Goal: Task Accomplishment & Management: Manage account settings

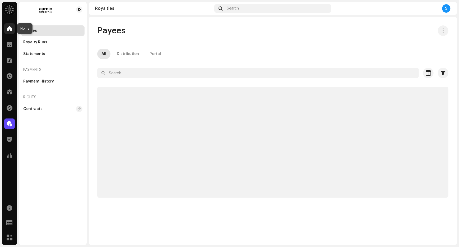
click at [12, 30] on span at bounding box center [9, 28] width 5 height 4
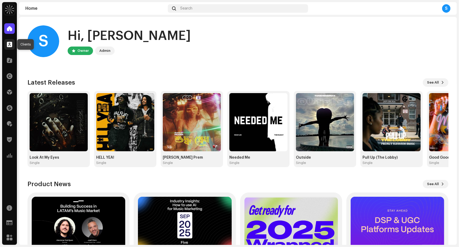
click at [10, 42] on span at bounding box center [9, 44] width 5 height 4
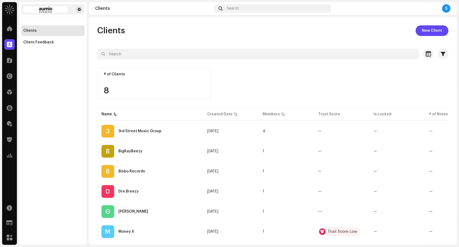
click at [79, 10] on span at bounding box center [79, 9] width 3 height 4
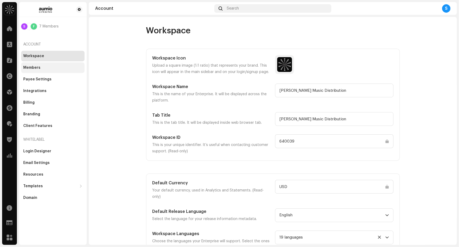
click at [59, 70] on div "Members" at bounding box center [52, 67] width 63 height 11
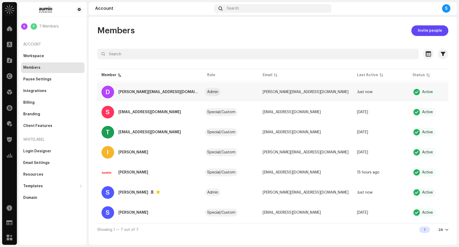
click at [459, 91] on span "button" at bounding box center [468, 92] width 4 height 4
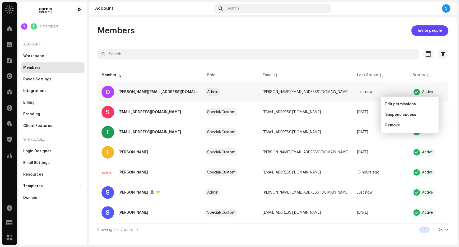
click at [422, 90] on div "Active" at bounding box center [427, 92] width 11 height 4
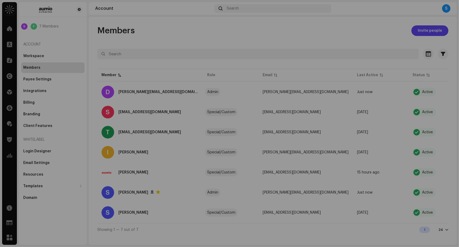
click at [358, 22] on div "Permissions D damon.eden@gmail.com Remove access Permissions Administrator Cata…" at bounding box center [229, 123] width 459 height 247
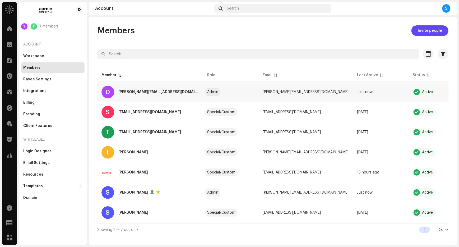
click at [422, 93] on div "Active" at bounding box center [427, 92] width 11 height 4
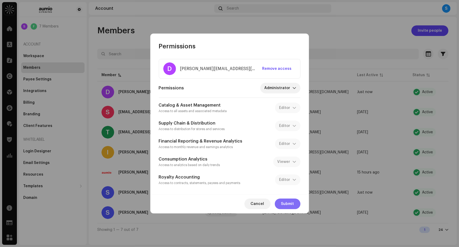
click at [287, 205] on span "Submit" at bounding box center [287, 204] width 13 height 11
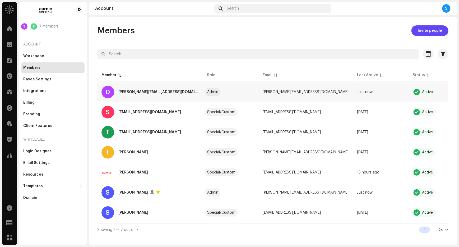
click at [459, 92] on span "button" at bounding box center [468, 92] width 4 height 4
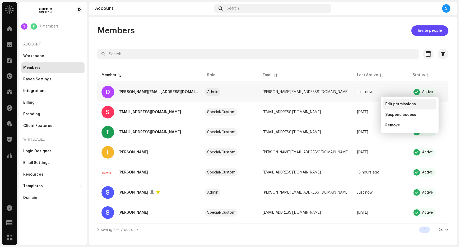
click at [410, 104] on span "Edit permissions" at bounding box center [400, 104] width 31 height 4
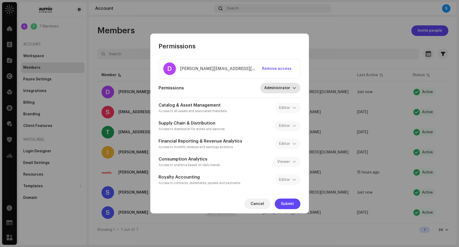
click at [294, 91] on div "dropdown trigger" at bounding box center [295, 88] width 4 height 11
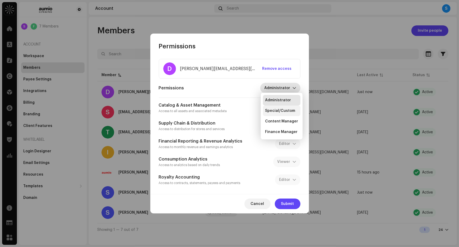
click at [275, 113] on span "Special/Custom" at bounding box center [280, 110] width 30 height 5
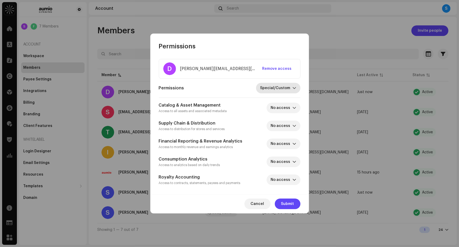
click at [293, 90] on icon "dropdown trigger" at bounding box center [295, 88] width 4 height 4
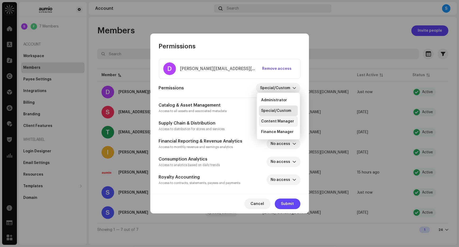
click at [282, 121] on span "Content Manager" at bounding box center [277, 121] width 33 height 5
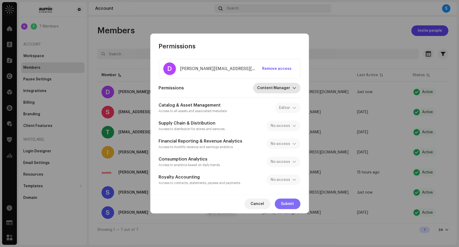
click at [285, 204] on span "Submit" at bounding box center [287, 204] width 13 height 11
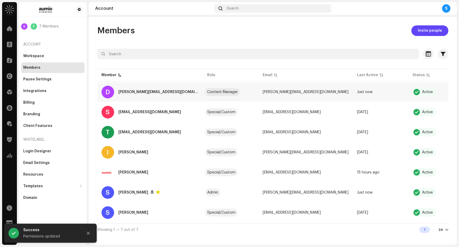
click at [459, 93] on span "button" at bounding box center [468, 92] width 4 height 4
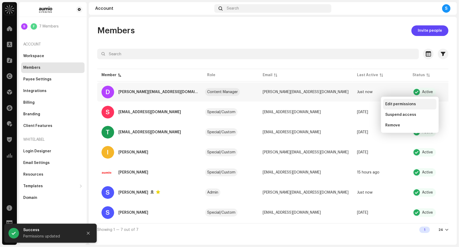
click at [402, 104] on span "Edit permissions" at bounding box center [400, 104] width 31 height 4
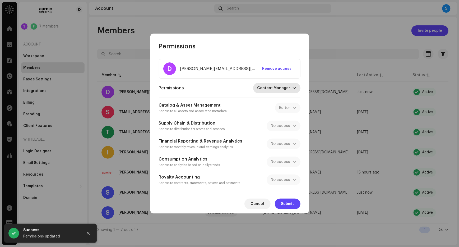
click at [295, 91] on div "dropdown trigger" at bounding box center [295, 88] width 4 height 11
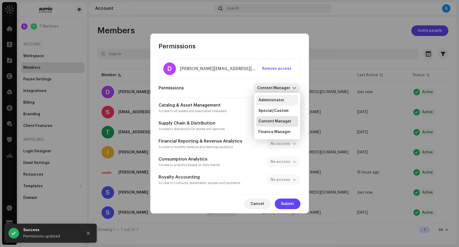
click at [285, 102] on li "Administrator" at bounding box center [277, 100] width 42 height 11
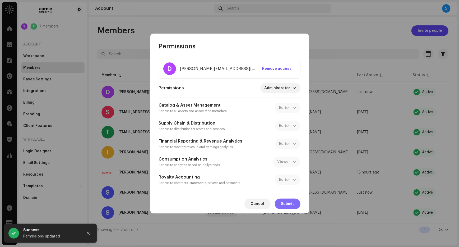
click at [294, 208] on span "Submit" at bounding box center [287, 204] width 13 height 11
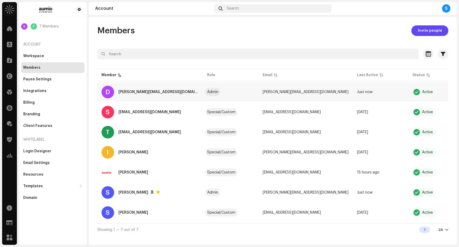
click at [459, 93] on span "button" at bounding box center [468, 92] width 4 height 4
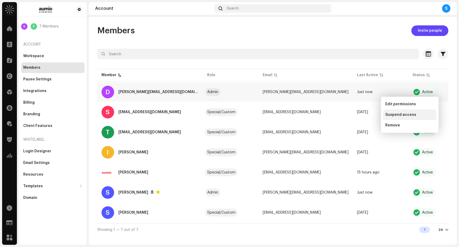
click at [387, 115] on span "Suspend access" at bounding box center [400, 115] width 31 height 4
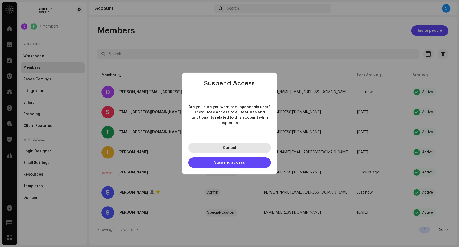
click at [234, 149] on span "Cancel" at bounding box center [229, 148] width 13 height 4
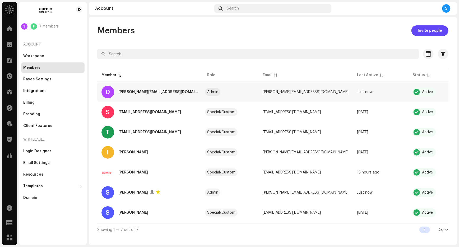
click at [459, 93] on span "button" at bounding box center [468, 92] width 4 height 4
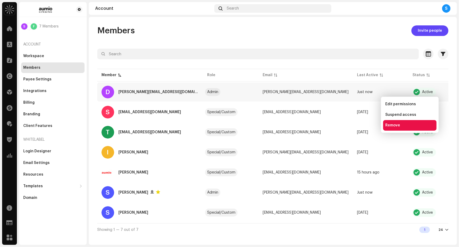
click at [396, 127] on span "Remove" at bounding box center [392, 125] width 15 height 4
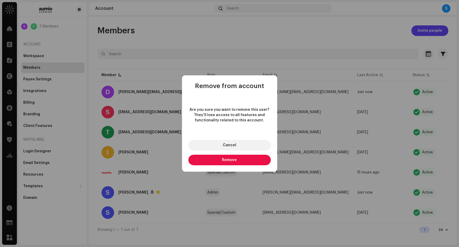
click at [239, 160] on button "Remove" at bounding box center [230, 160] width 82 height 11
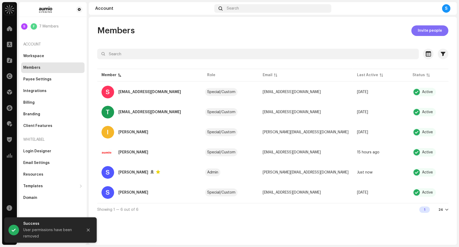
click at [428, 30] on span "Invite people" at bounding box center [430, 30] width 24 height 11
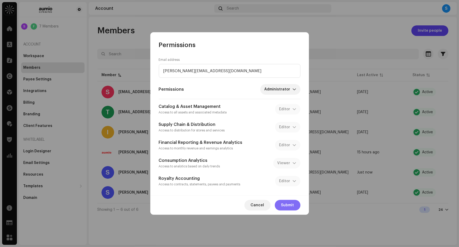
type input "damon.eden@gmail.com"
click at [286, 209] on span "Submit" at bounding box center [287, 205] width 13 height 11
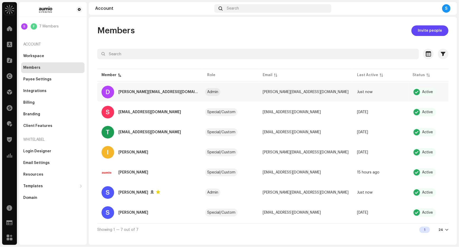
click at [459, 92] on span "button" at bounding box center [468, 92] width 4 height 4
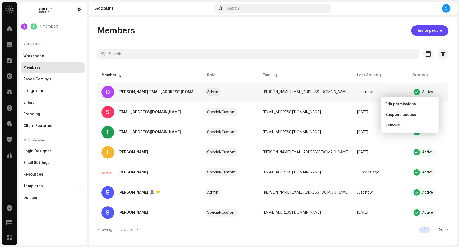
click at [442, 69] on table "Member Role Email Last Active Status D damon.eden@gmail.com Admin damon.eden@gm…" at bounding box center [284, 145] width 375 height 155
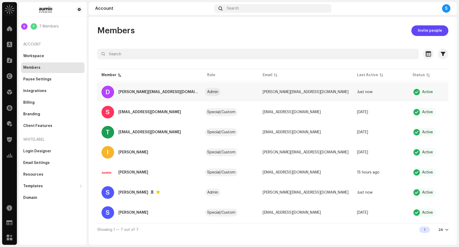
click at [459, 95] on button "button" at bounding box center [468, 92] width 8 height 8
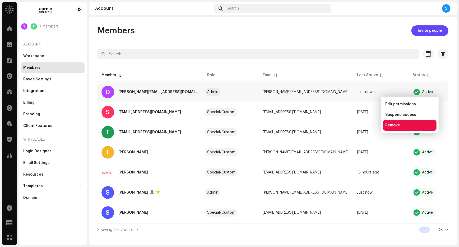
click at [399, 124] on span "Remove" at bounding box center [392, 125] width 15 height 4
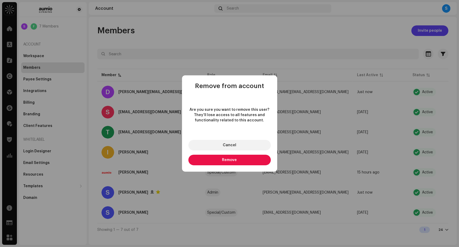
click at [243, 156] on button "Remove" at bounding box center [230, 160] width 82 height 11
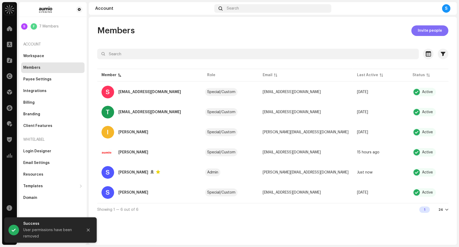
click at [426, 31] on span "Invite people" at bounding box center [430, 30] width 24 height 11
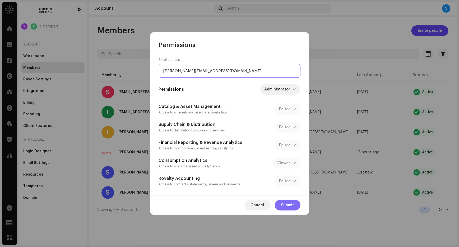
type input "damon.eden@mac.com"
click at [290, 204] on span "Submit" at bounding box center [287, 205] width 13 height 11
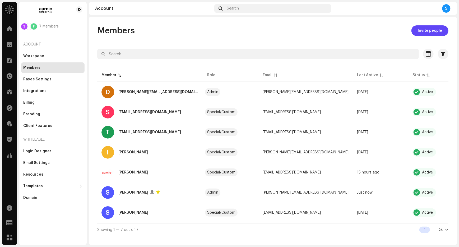
click at [449, 6] on div "S" at bounding box center [446, 8] width 8 height 8
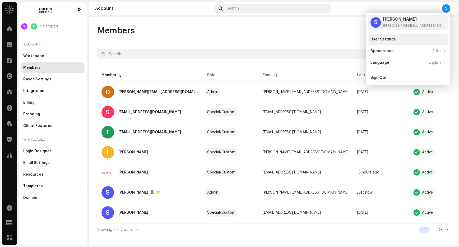
click at [377, 38] on div "User Settings" at bounding box center [383, 39] width 25 height 4
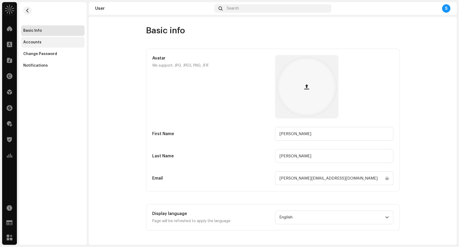
click at [42, 47] on div "Accounts" at bounding box center [52, 42] width 63 height 11
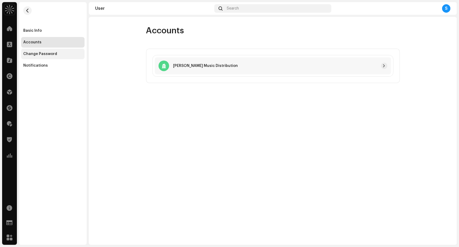
click at [42, 50] on div "Change Password" at bounding box center [52, 54] width 63 height 11
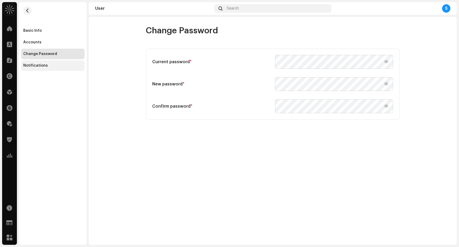
click at [44, 65] on div "Notifications" at bounding box center [35, 65] width 25 height 4
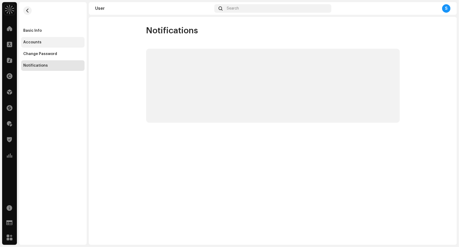
click at [44, 45] on div "Accounts" at bounding box center [52, 42] width 63 height 11
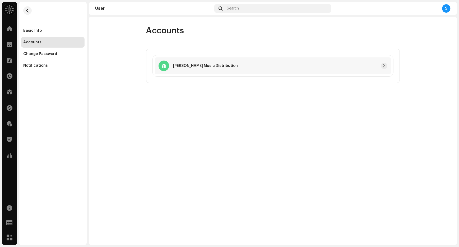
click at [10, 10] on img at bounding box center [9, 9] width 11 height 11
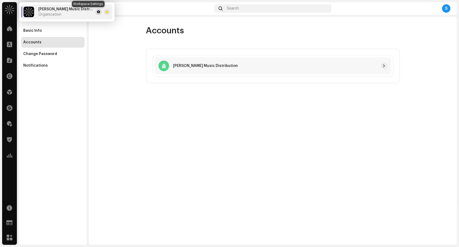
click at [97, 13] on span at bounding box center [98, 12] width 3 height 4
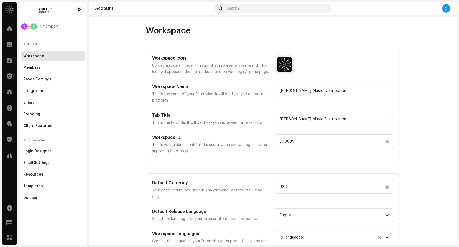
scroll to position [12, 0]
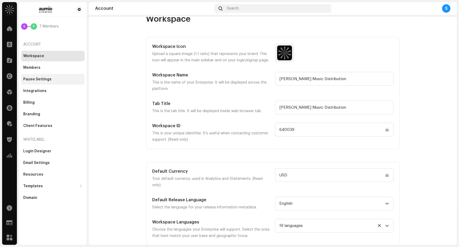
click at [43, 79] on div "Payee Settings" at bounding box center [37, 79] width 28 height 4
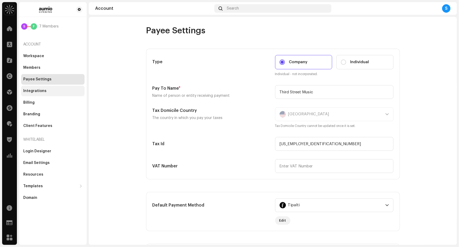
click at [43, 91] on div "Integrations" at bounding box center [34, 91] width 23 height 4
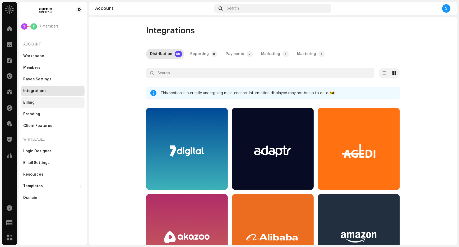
click at [52, 103] on div "Billing" at bounding box center [52, 102] width 59 height 4
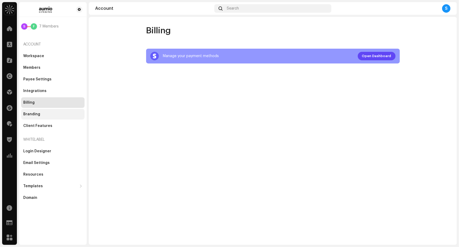
click at [52, 113] on div "Branding" at bounding box center [52, 114] width 59 height 4
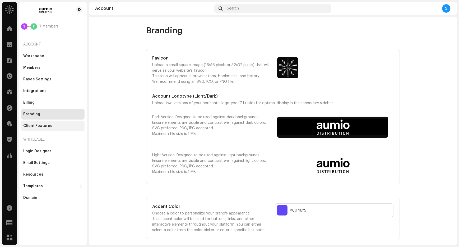
click at [51, 126] on div "Client Features" at bounding box center [52, 126] width 59 height 4
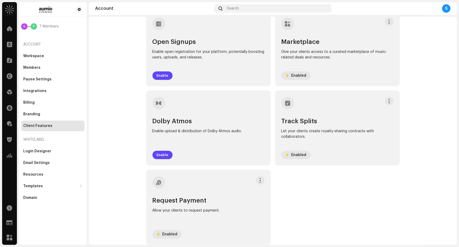
scroll to position [37, 0]
